Goal: Task Accomplishment & Management: Use online tool/utility

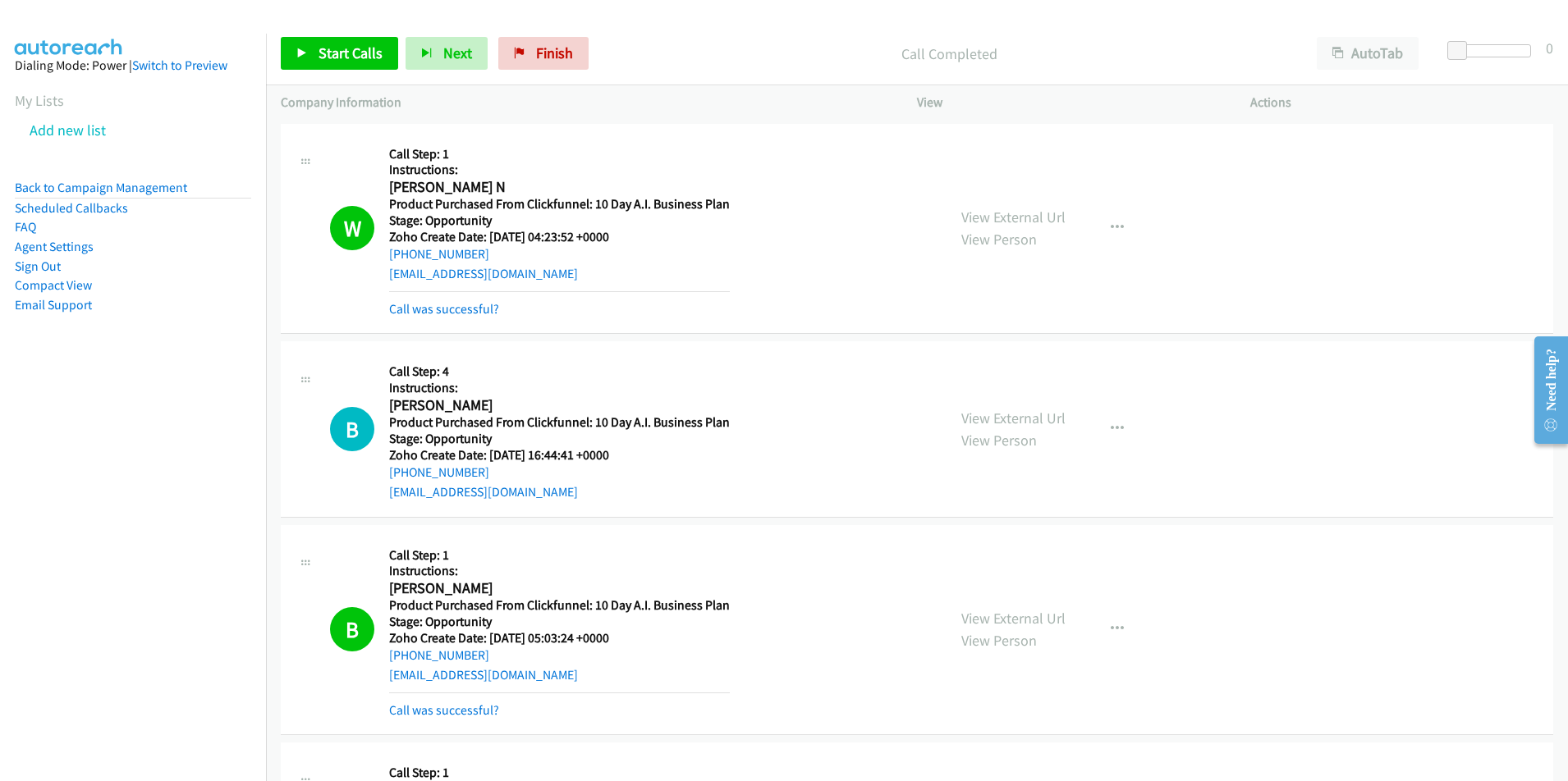
scroll to position [613, 0]
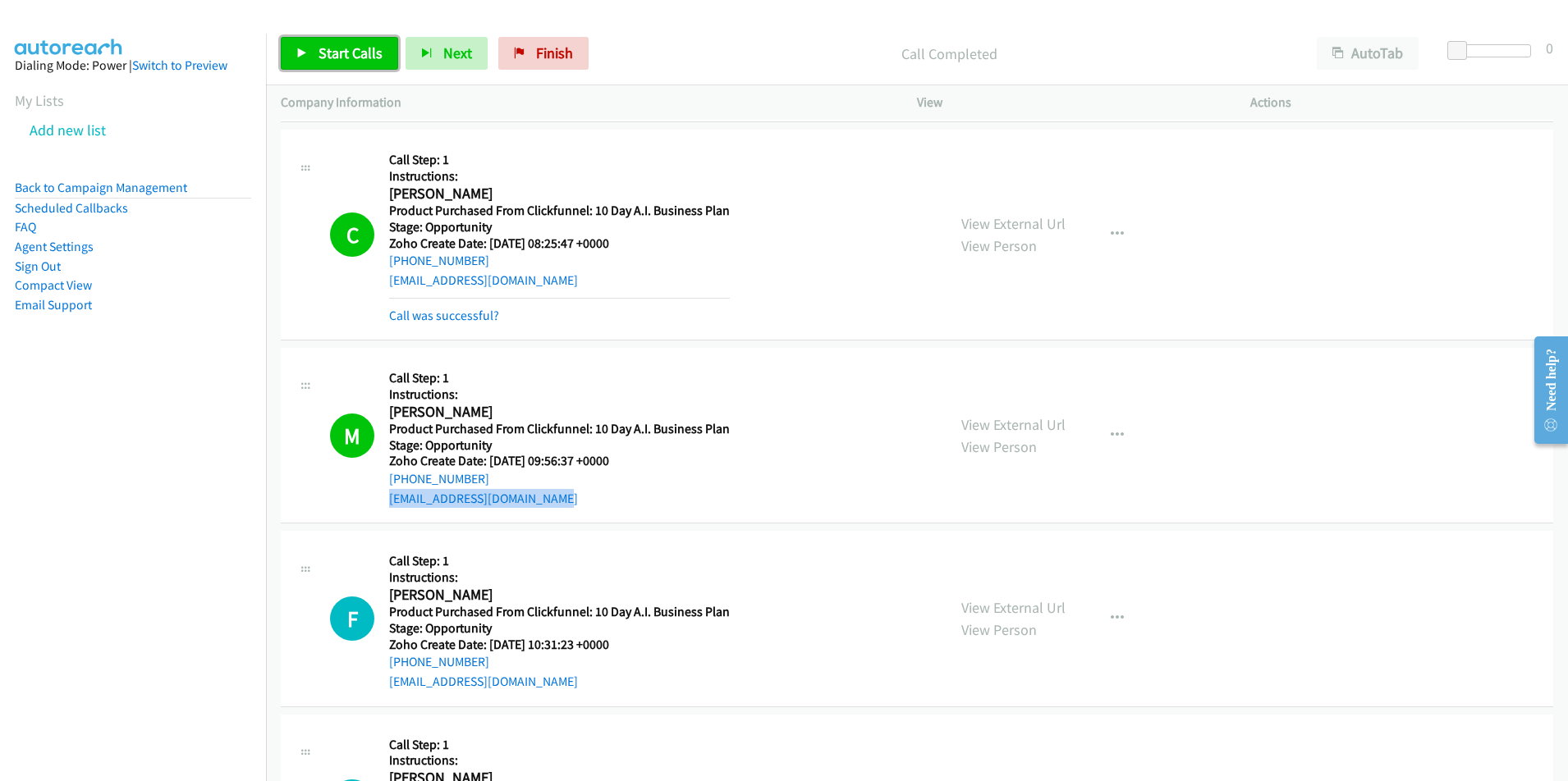
click at [349, 49] on span "Start Calls" at bounding box center [350, 52] width 64 height 19
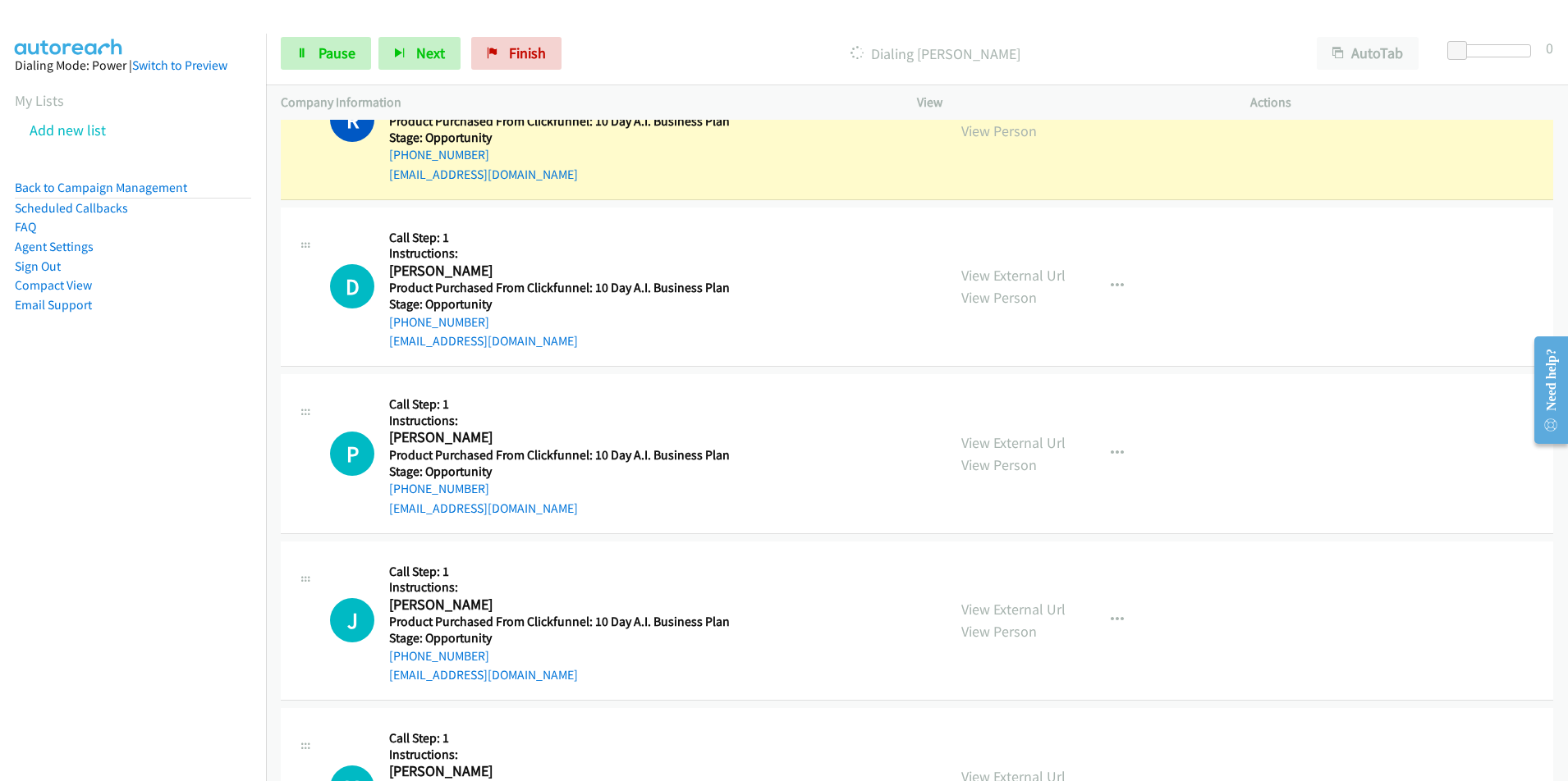
scroll to position [3204, 0]
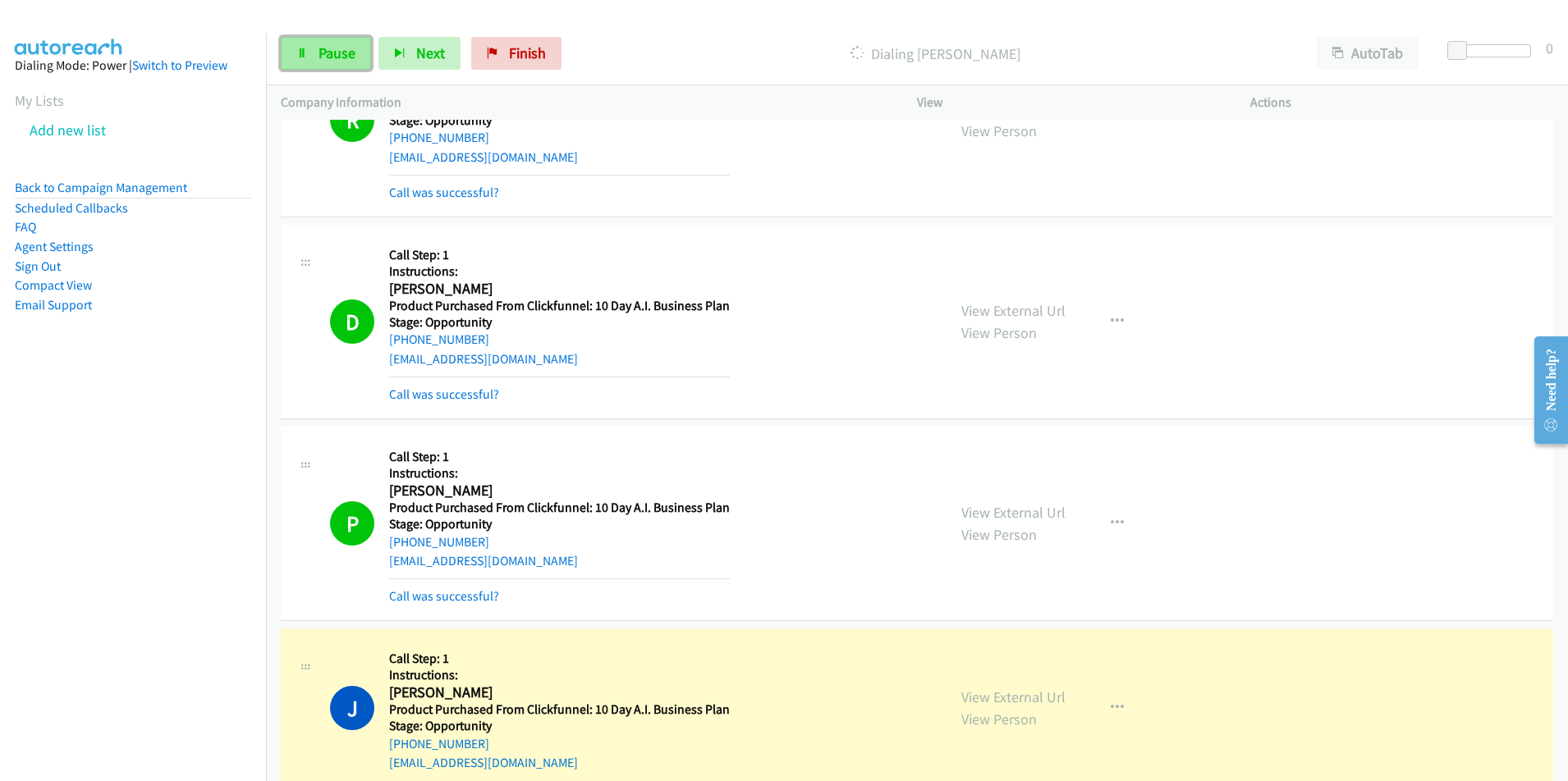
click at [324, 51] on span "Pause" at bounding box center [337, 52] width 37 height 19
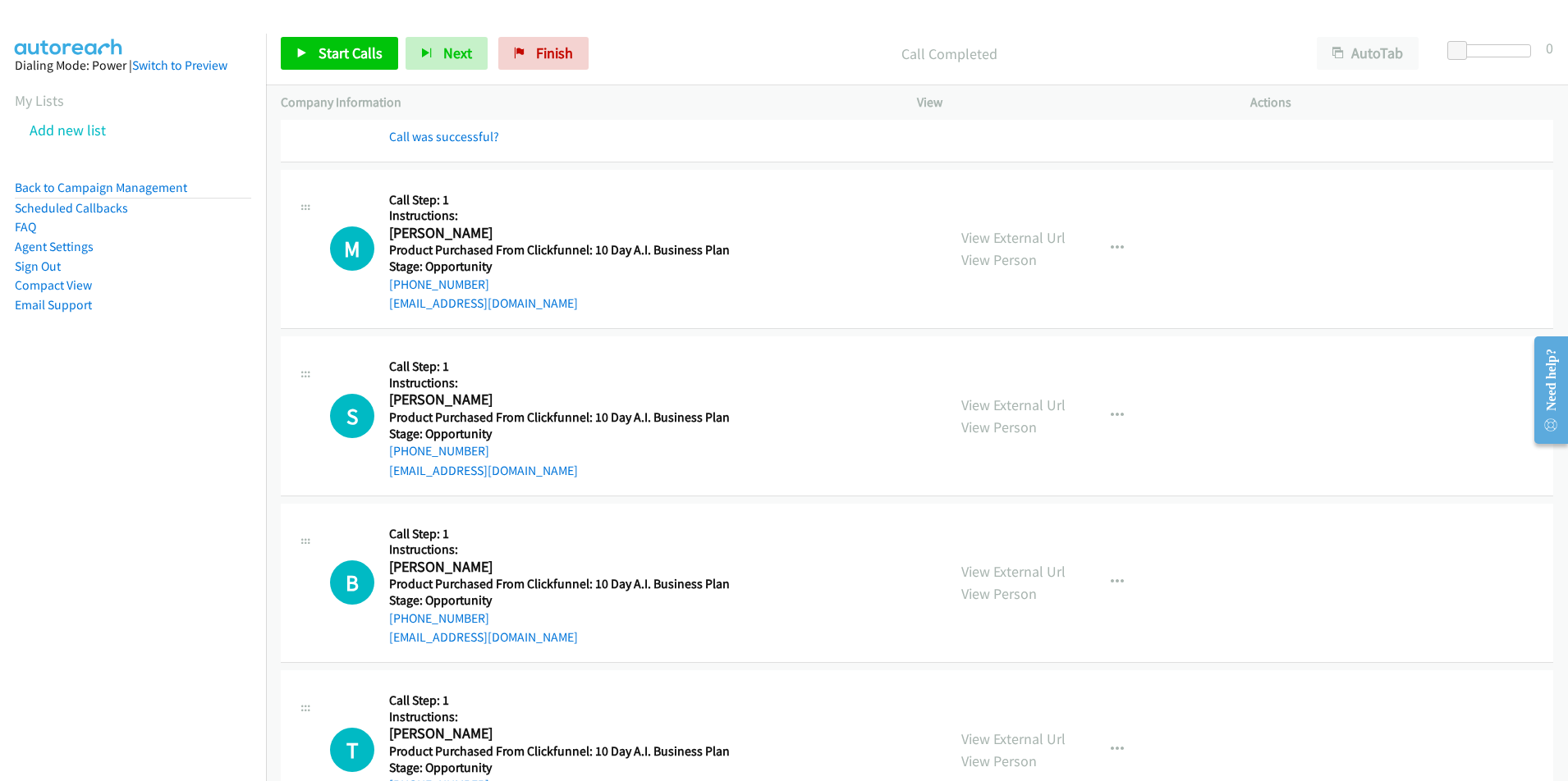
scroll to position [3893, 0]
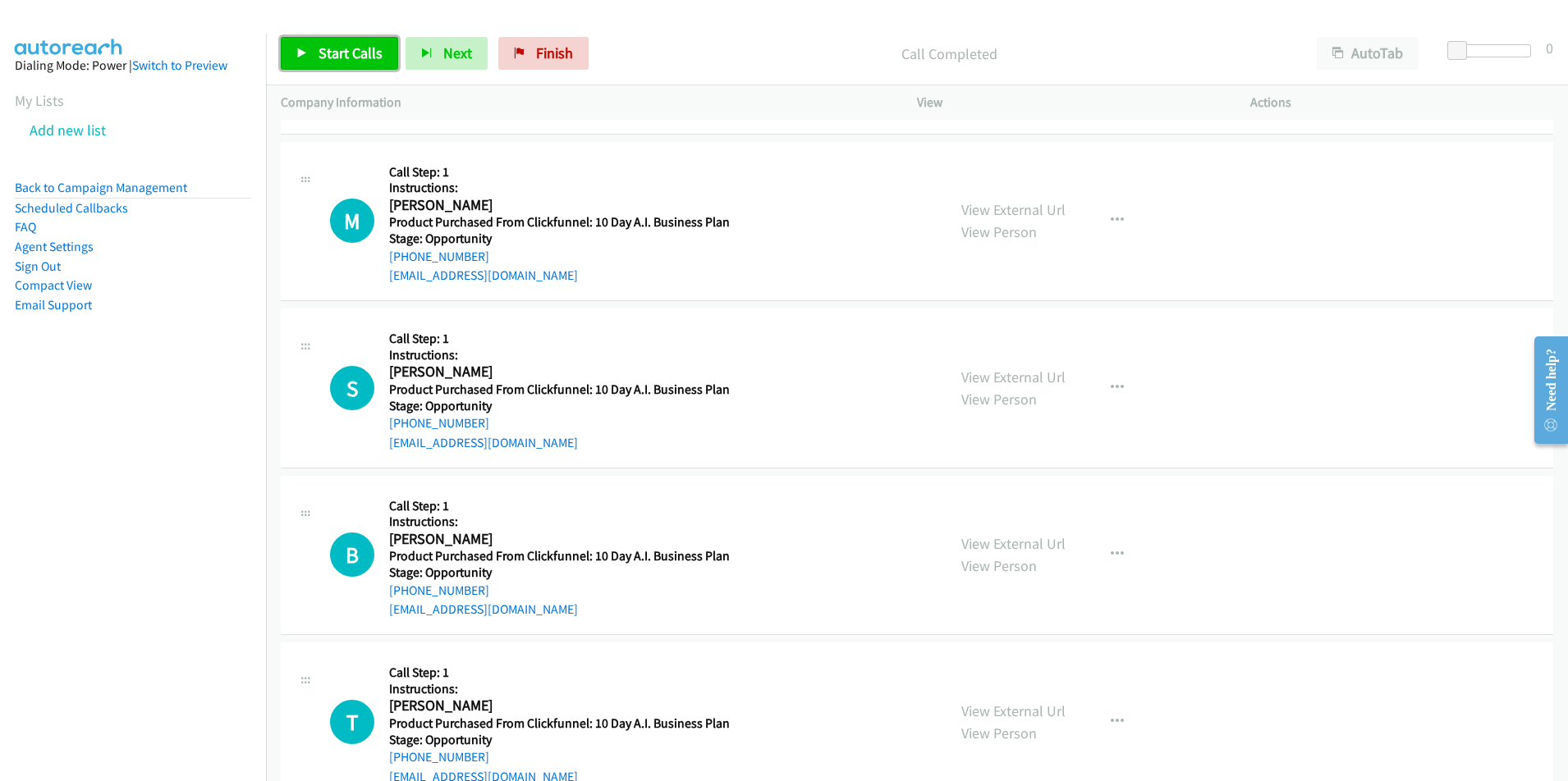
click at [337, 46] on span "Start Calls" at bounding box center [350, 52] width 64 height 19
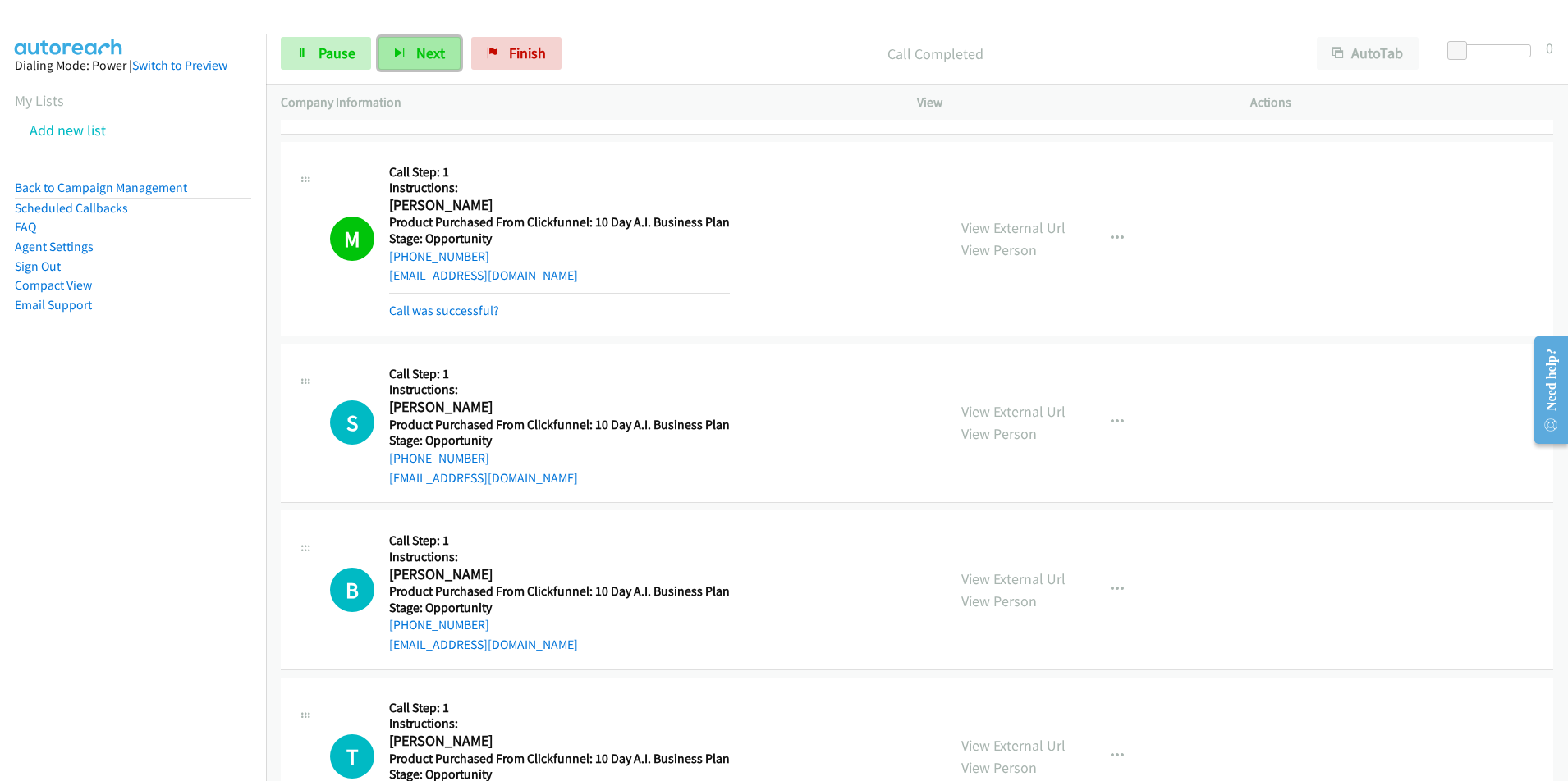
click at [411, 61] on button "Next" at bounding box center [419, 54] width 82 height 33
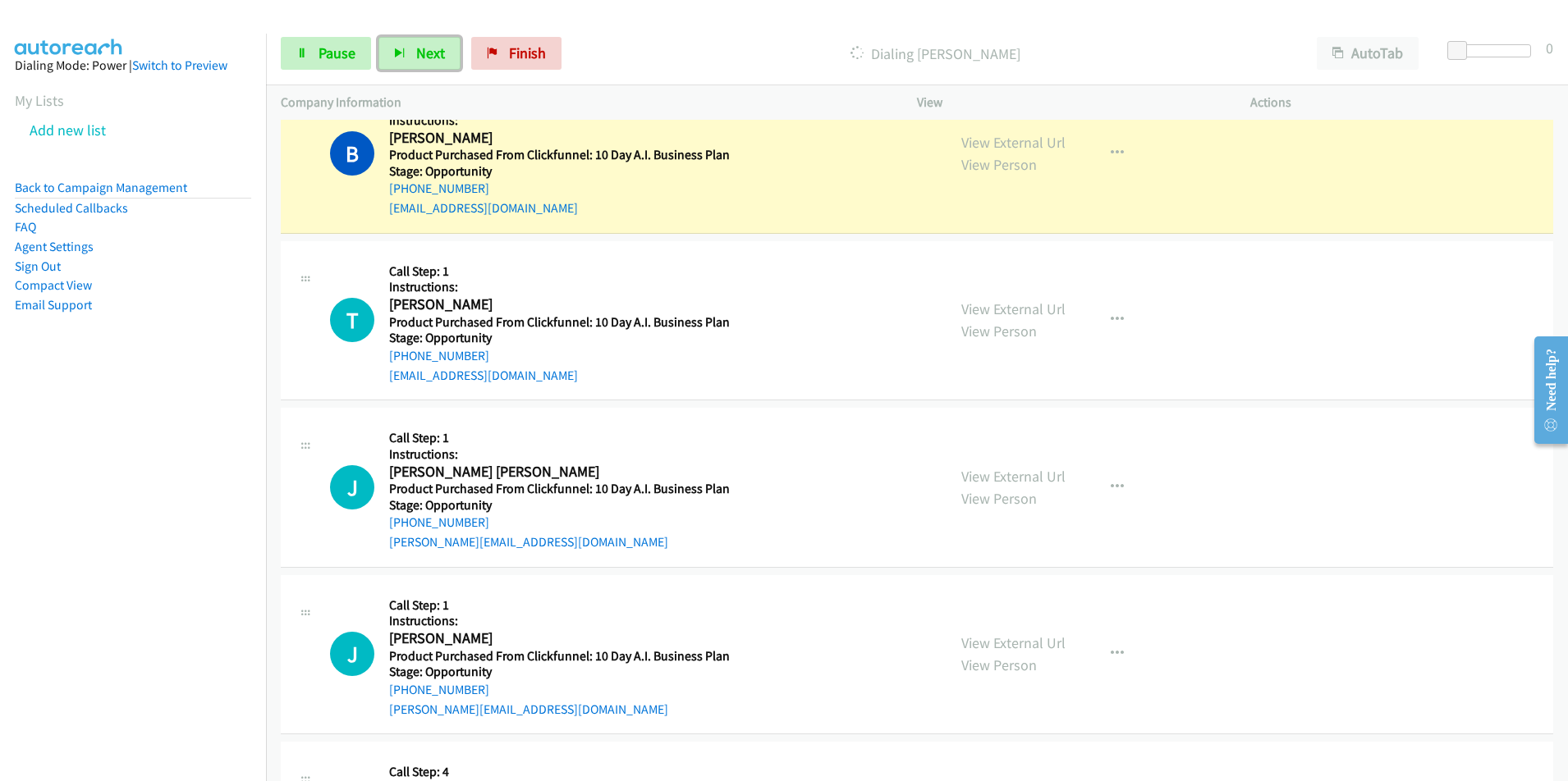
scroll to position [4330, 0]
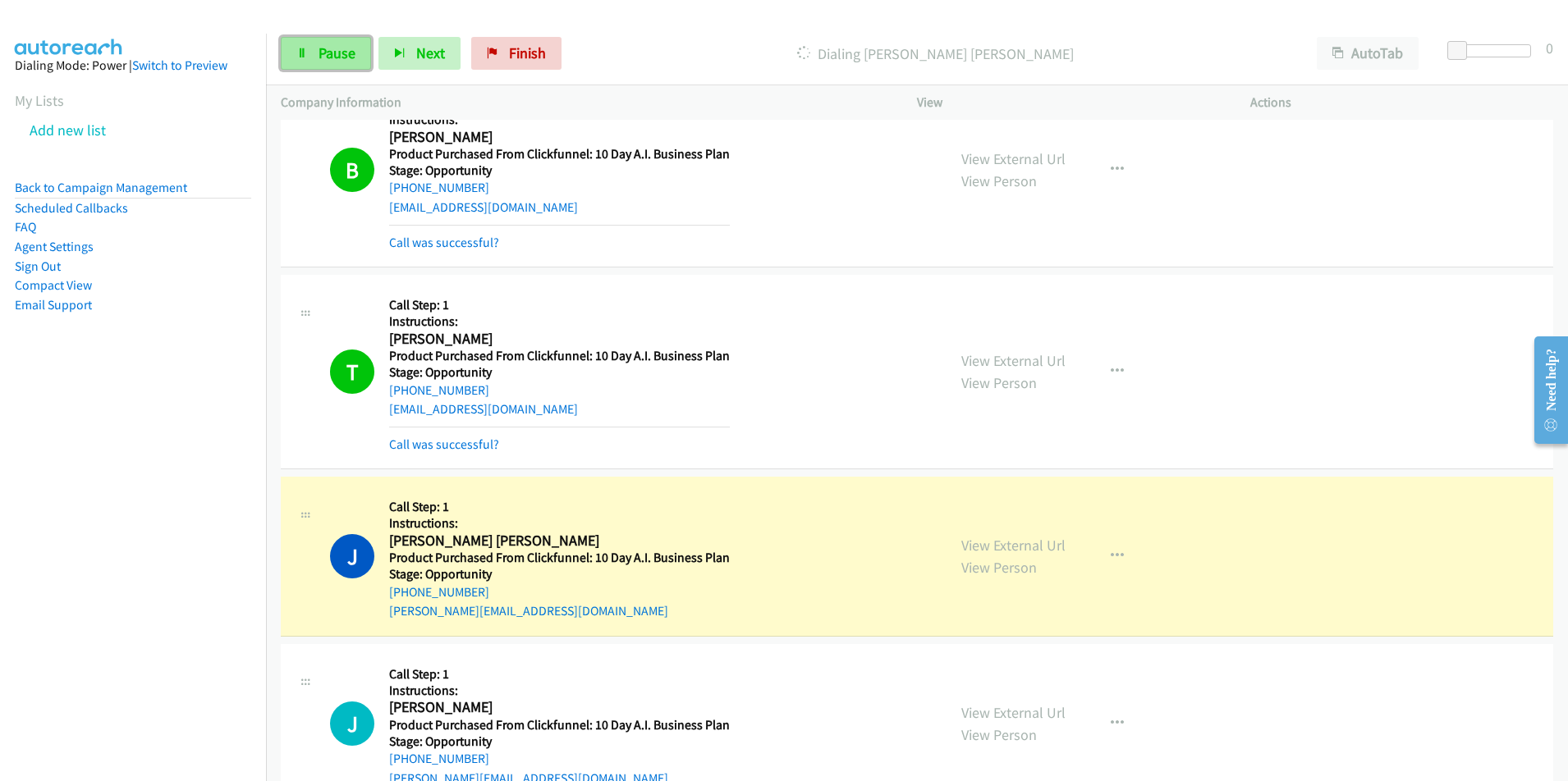
click at [344, 56] on span "Pause" at bounding box center [337, 52] width 37 height 19
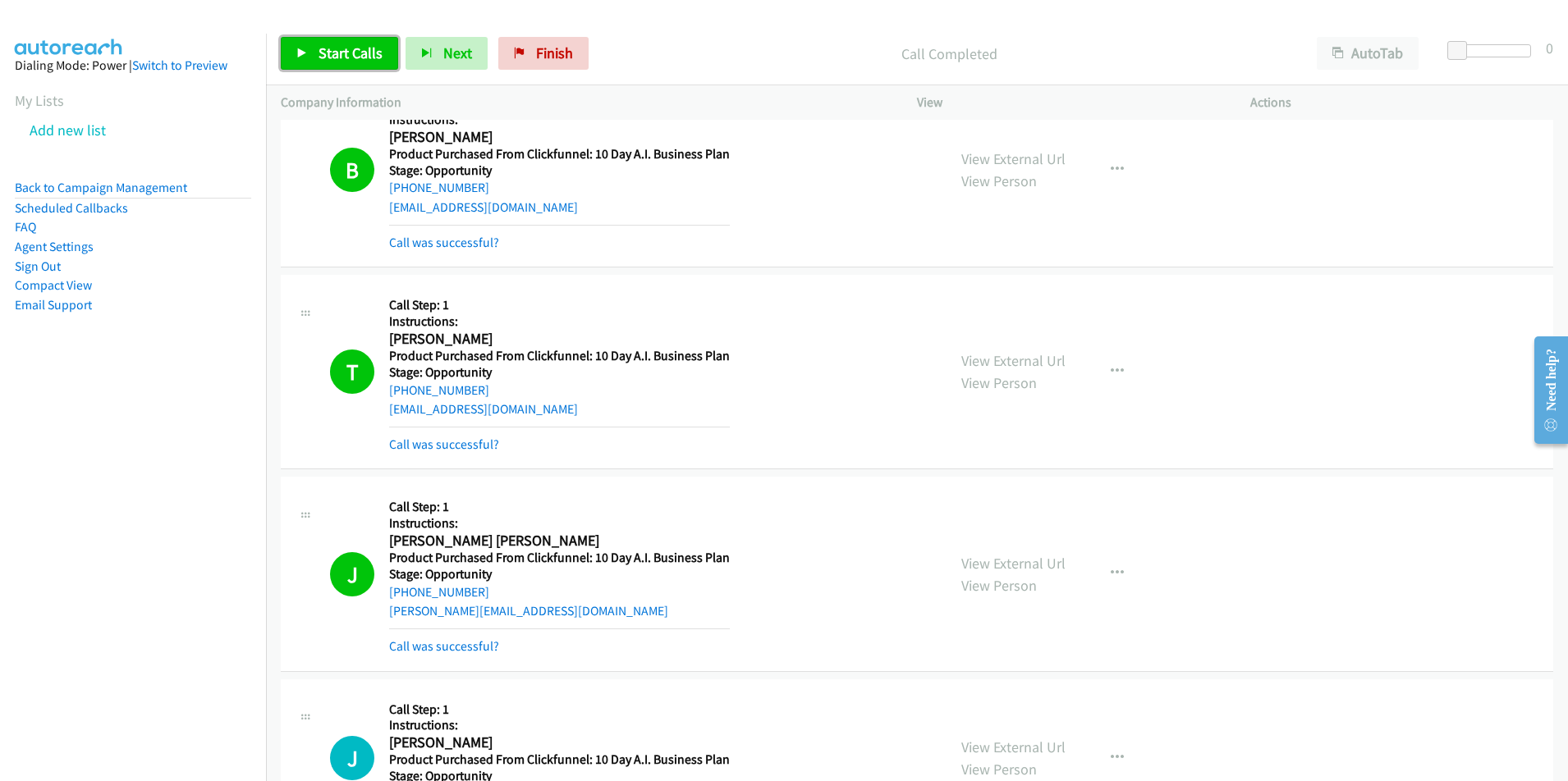
click at [347, 61] on span "Start Calls" at bounding box center [350, 52] width 64 height 19
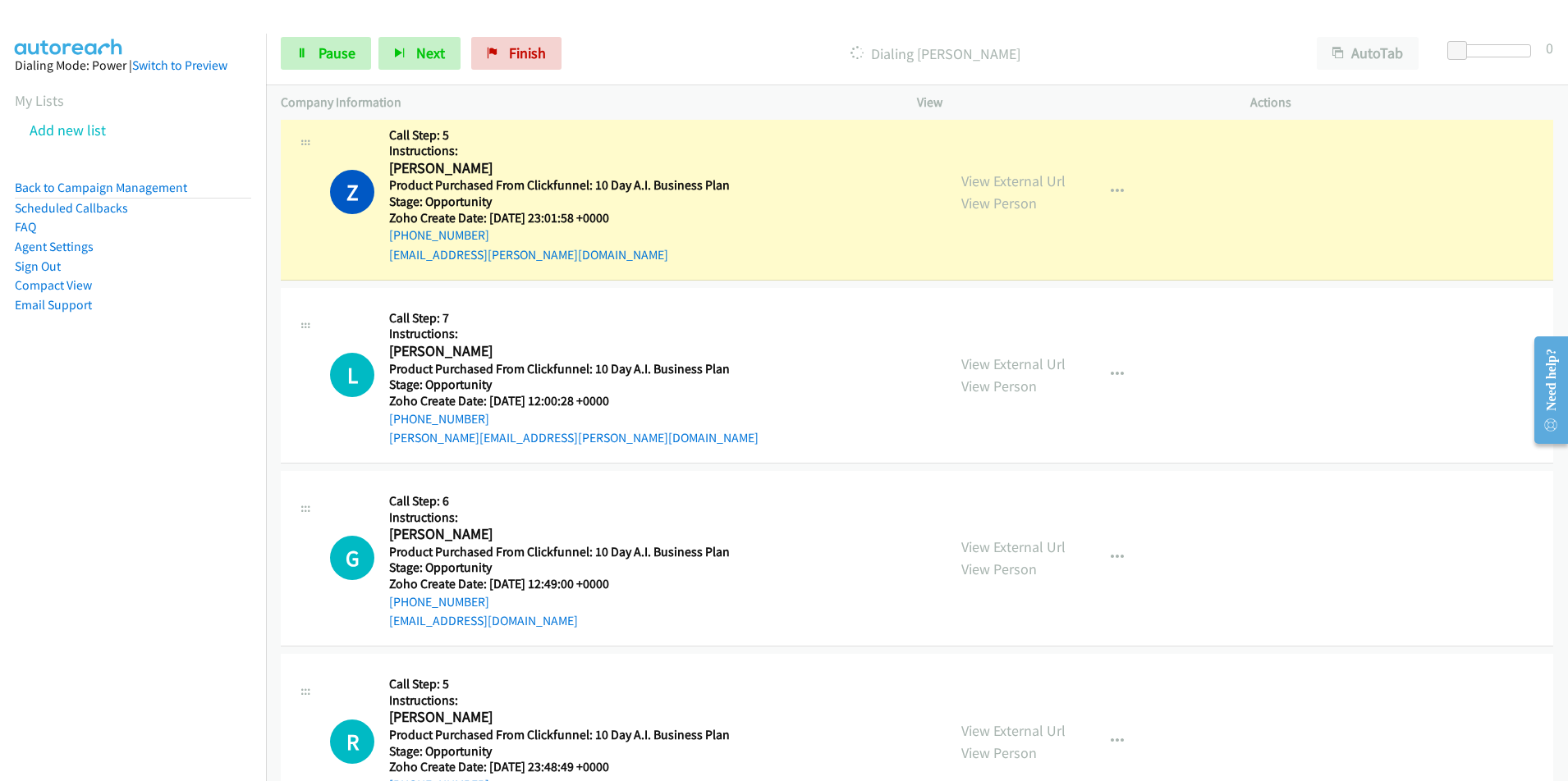
scroll to position [5375, 0]
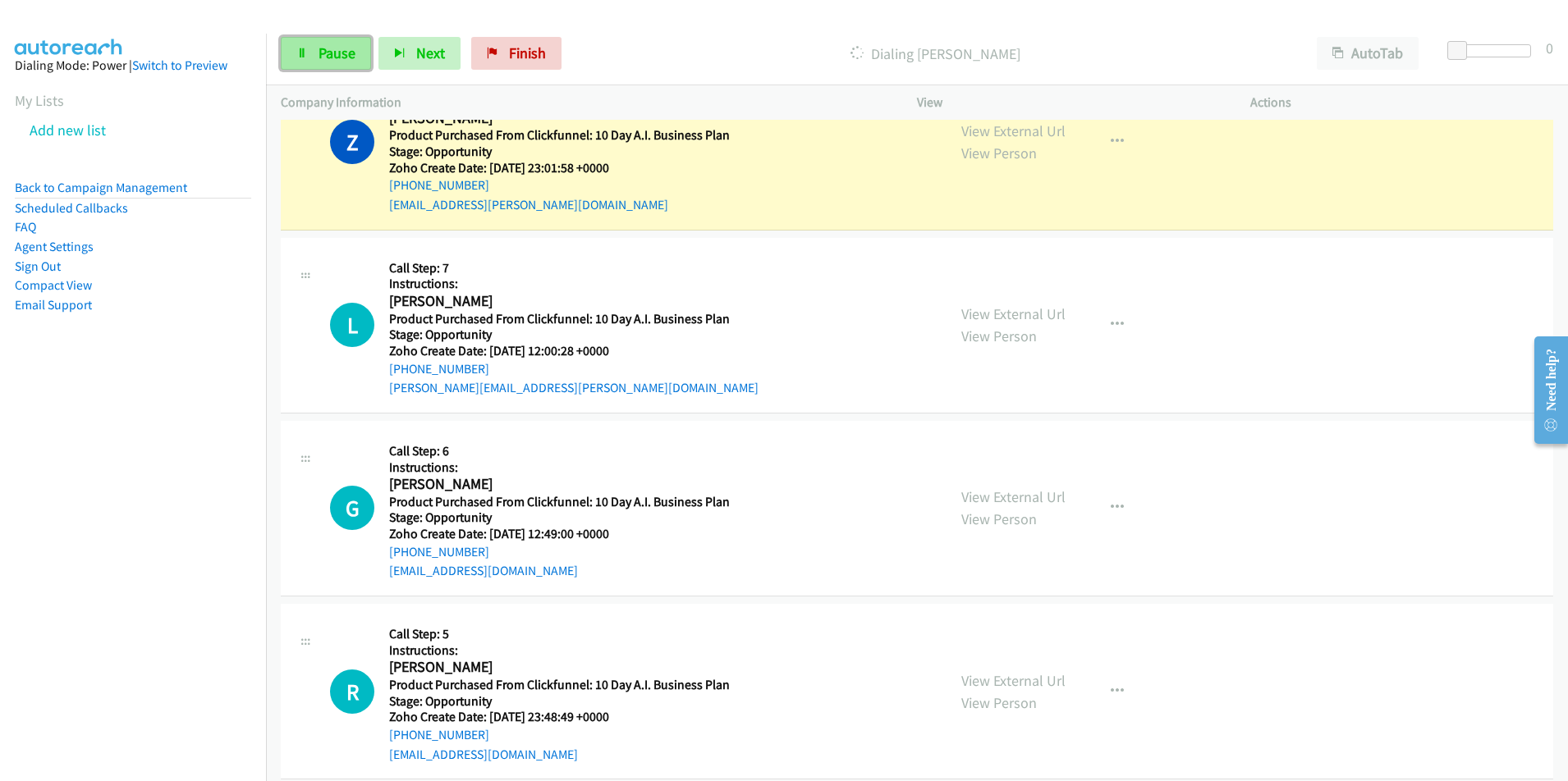
click at [350, 53] on span "Pause" at bounding box center [337, 52] width 37 height 19
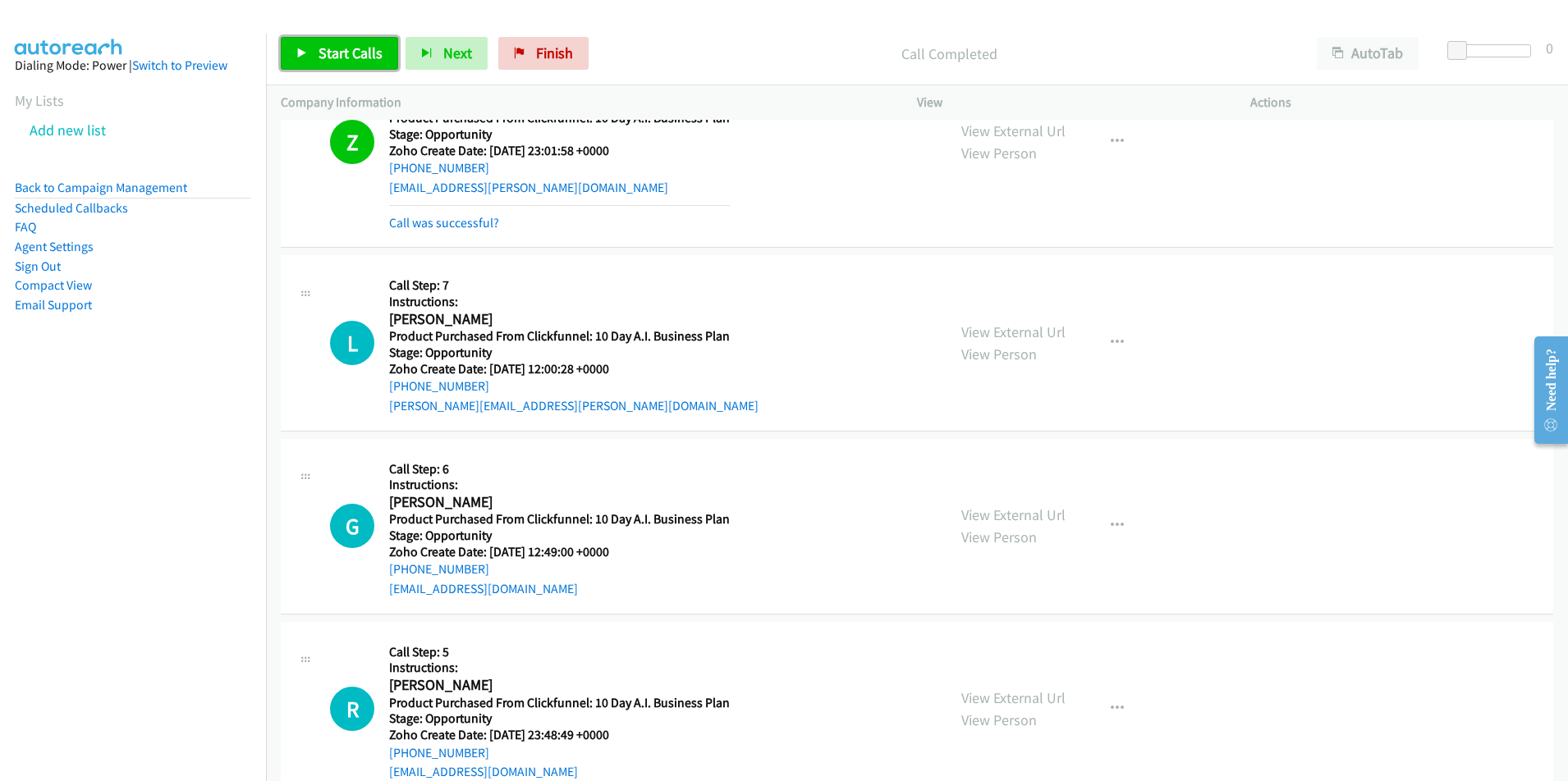
click at [365, 55] on span "Start Calls" at bounding box center [350, 52] width 64 height 19
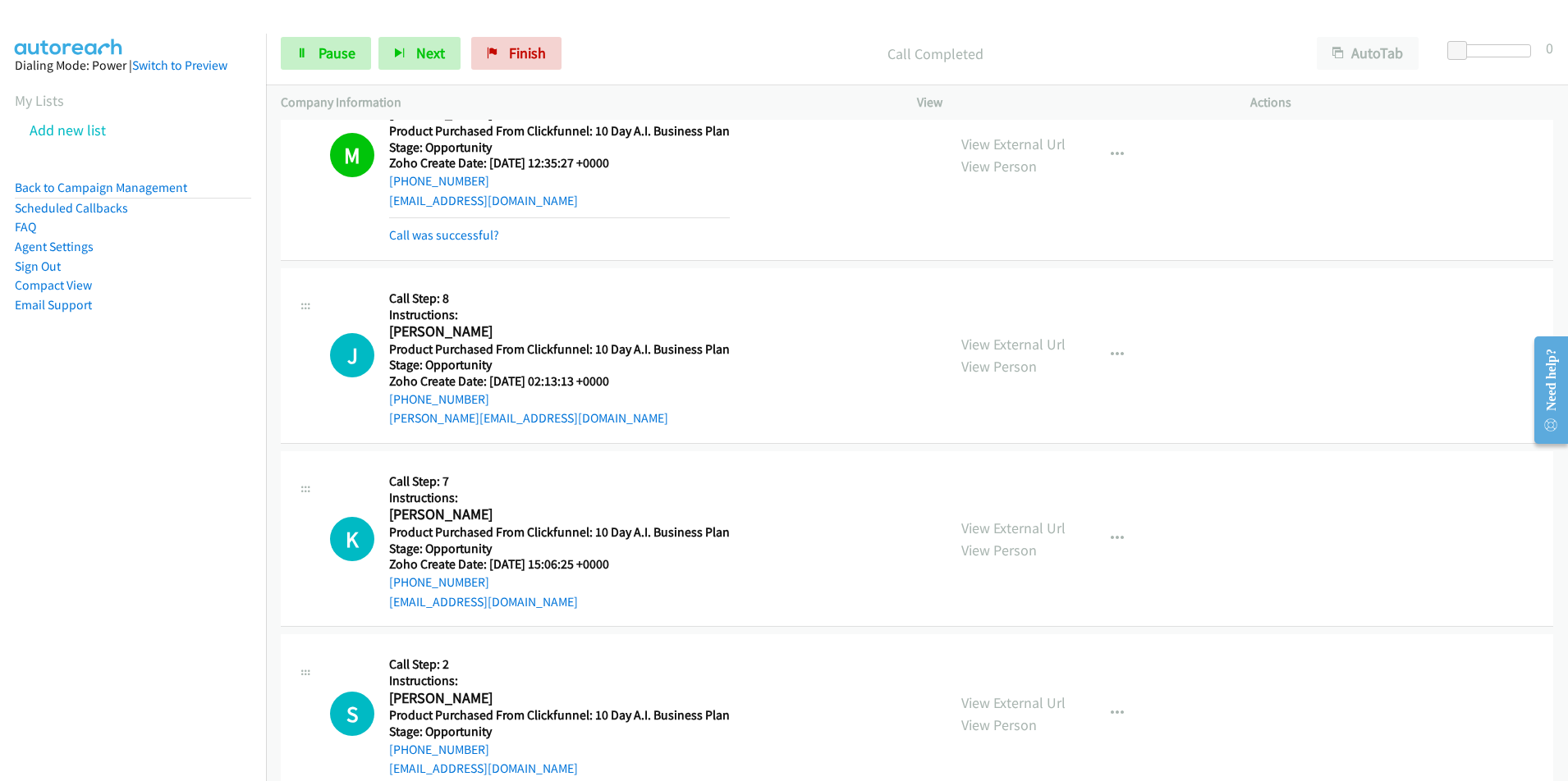
scroll to position [8221, 0]
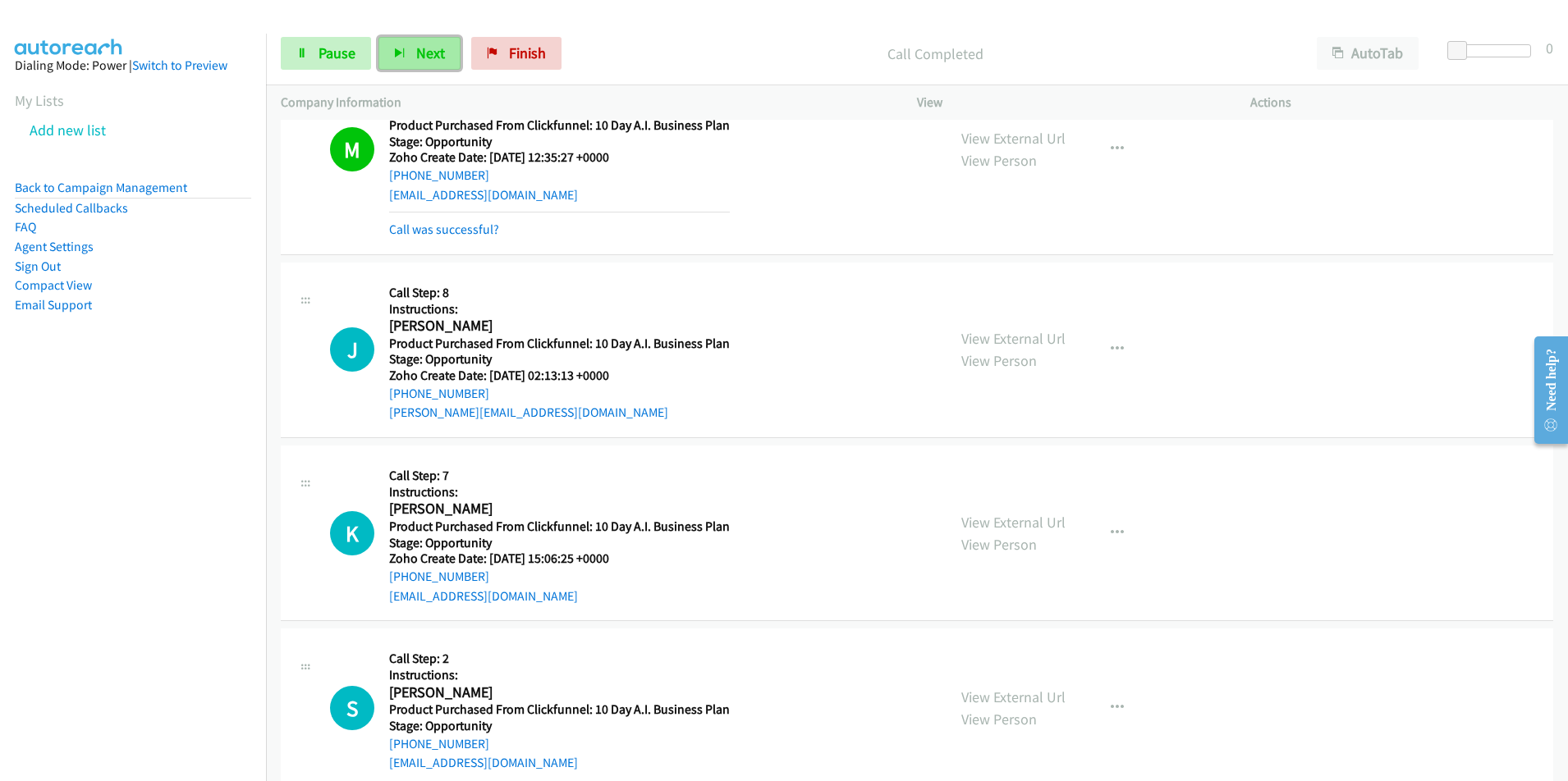
click at [421, 49] on span "Next" at bounding box center [430, 52] width 29 height 19
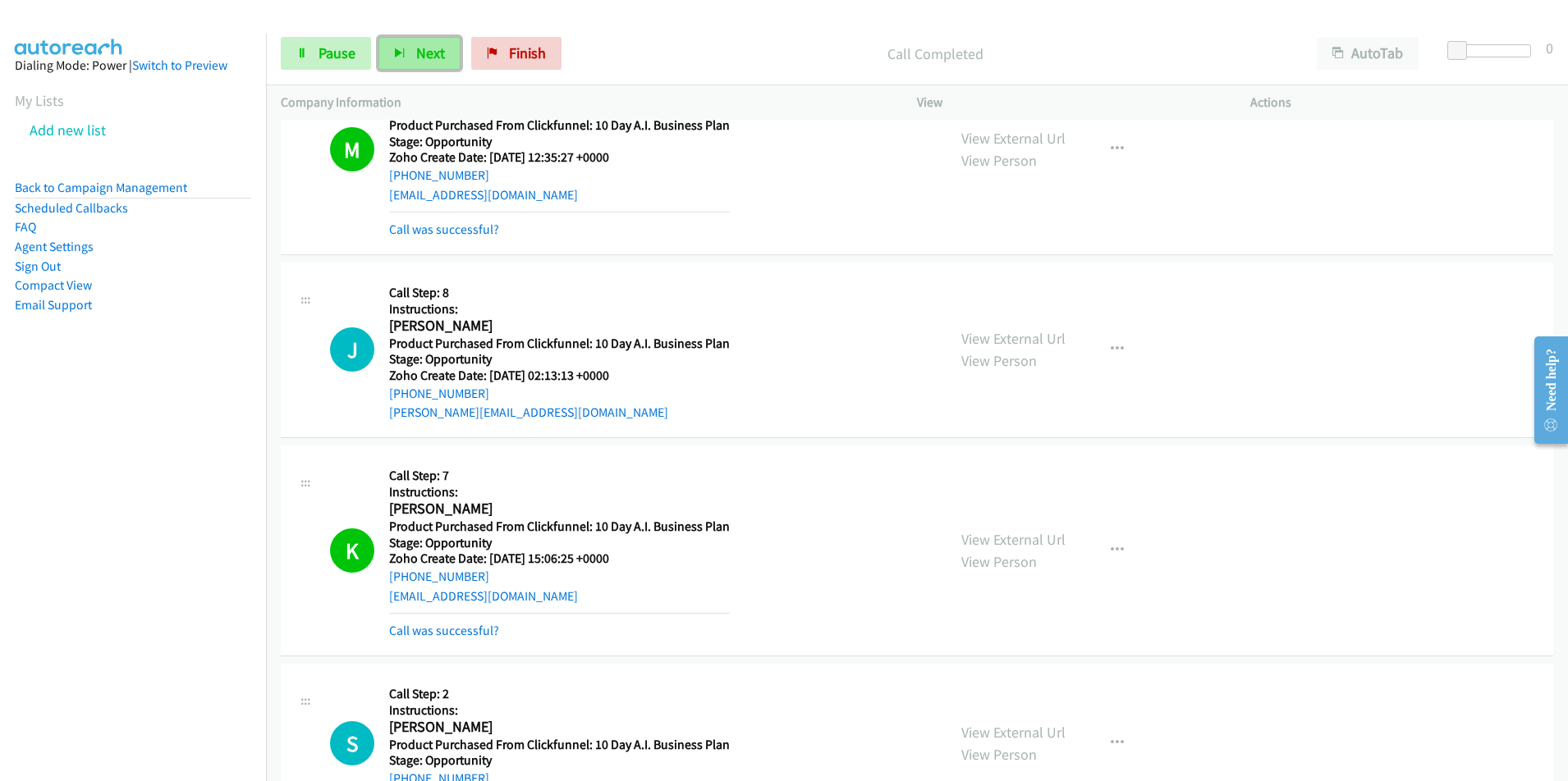
click at [422, 63] on button "Next" at bounding box center [419, 54] width 82 height 33
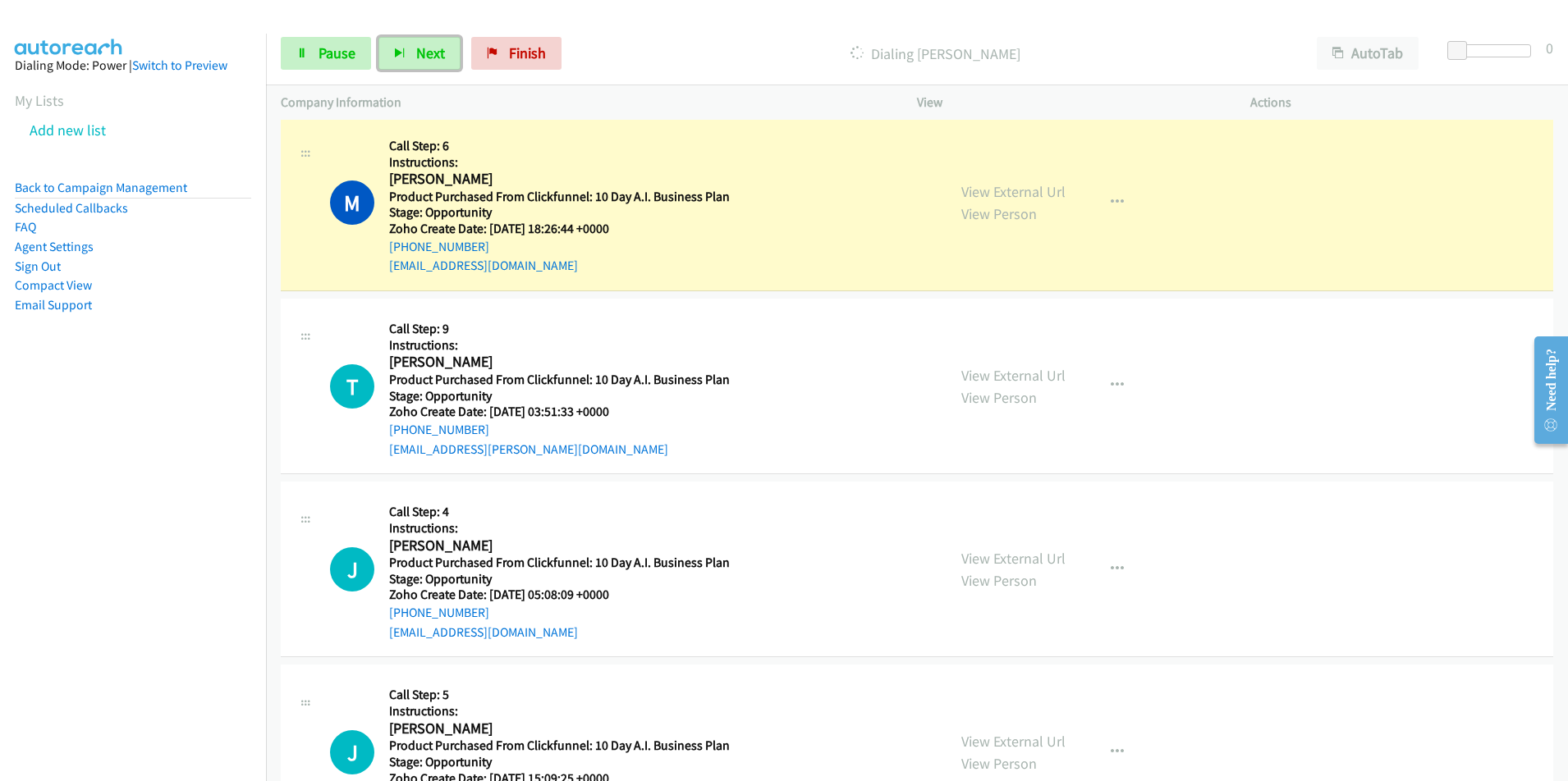
scroll to position [9600, 0]
